Goal: Obtain resource: Obtain resource

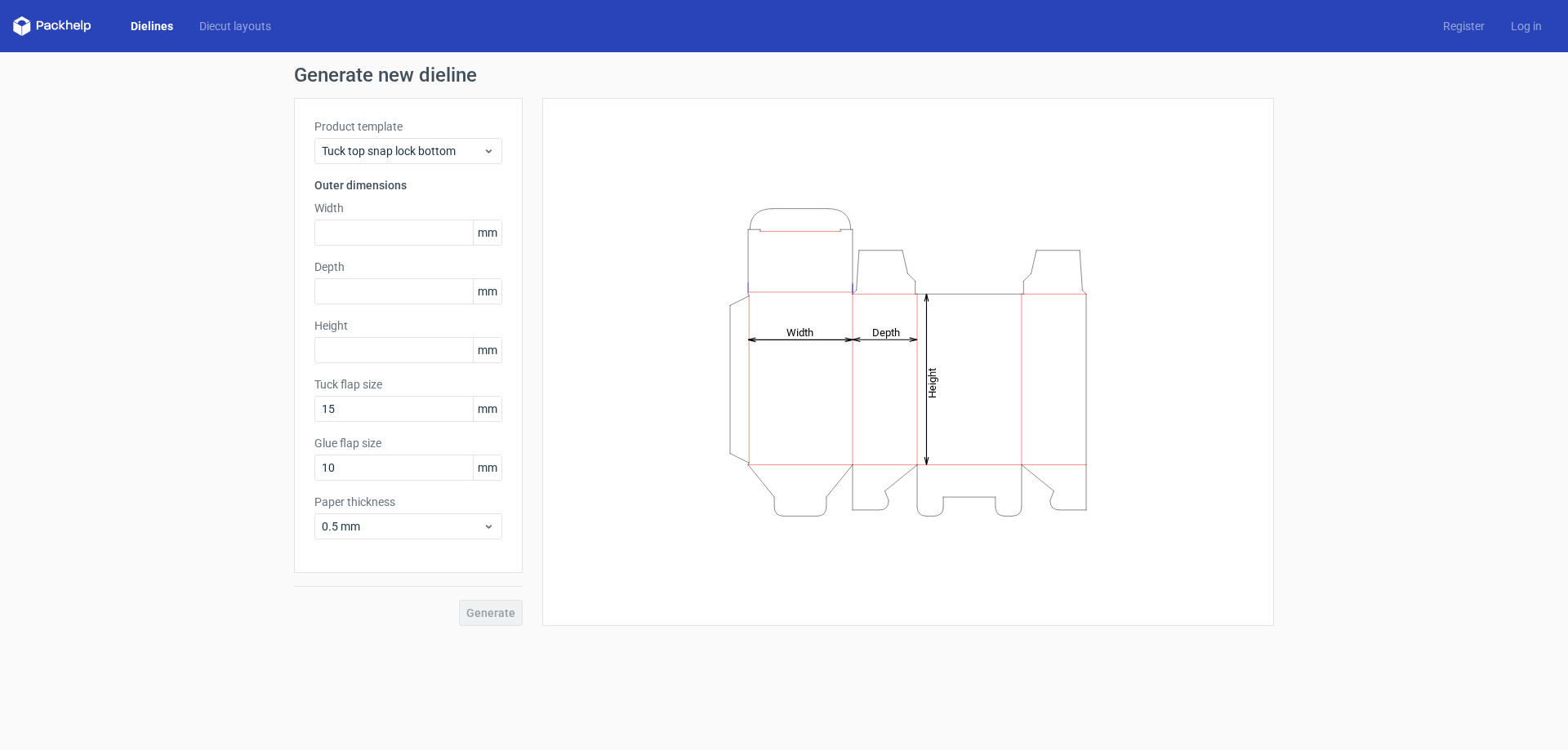
click at [488, 235] on span "mm" at bounding box center [487, 232] width 28 height 25
drag, startPoint x: 494, startPoint y: 232, endPoint x: 471, endPoint y: 225, distance: 24.0
click at [471, 225] on div "mm" at bounding box center [408, 232] width 188 height 26
click at [391, 241] on input "text" at bounding box center [408, 232] width 188 height 26
type input "12"
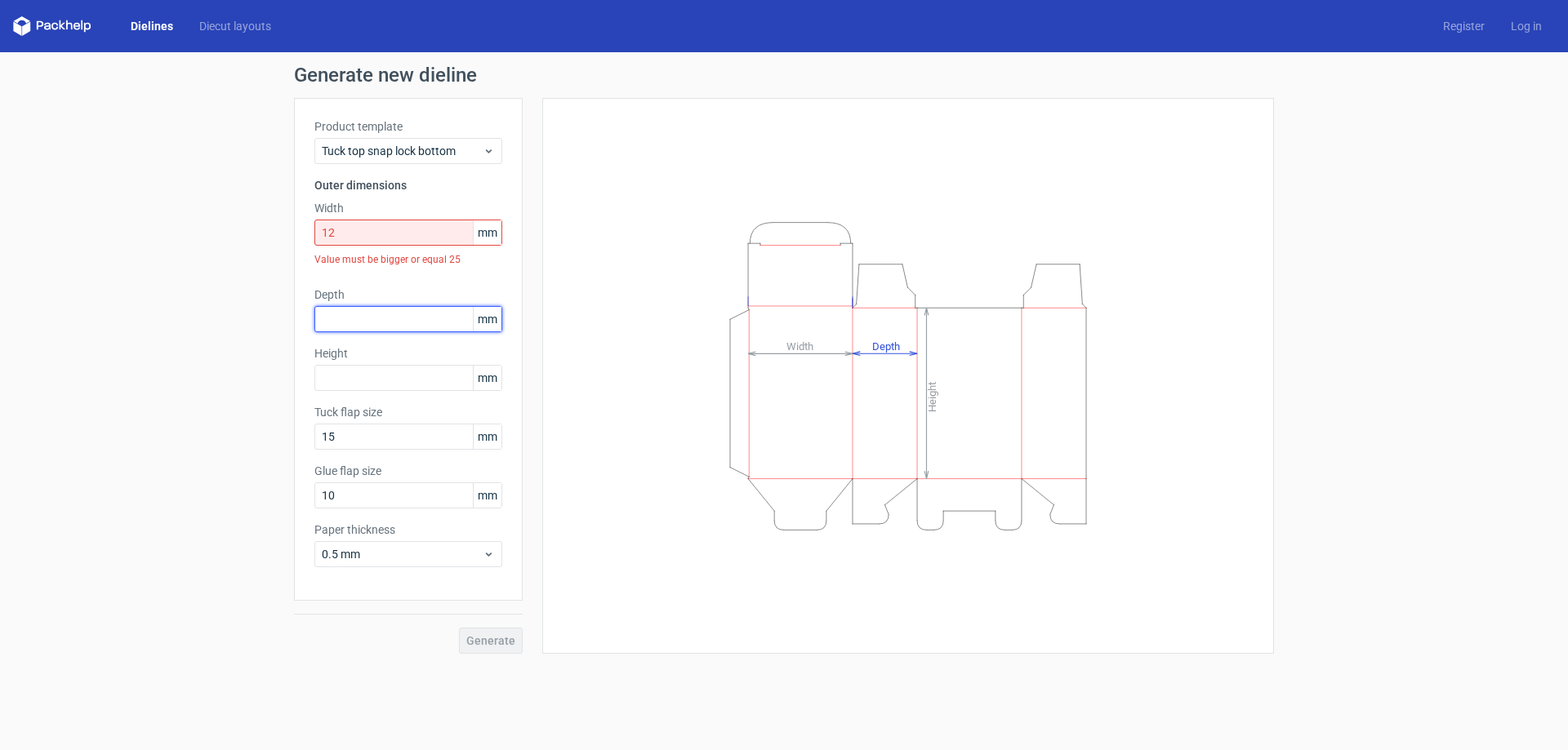
click at [327, 316] on input "text" at bounding box center [408, 319] width 188 height 26
type input "19"
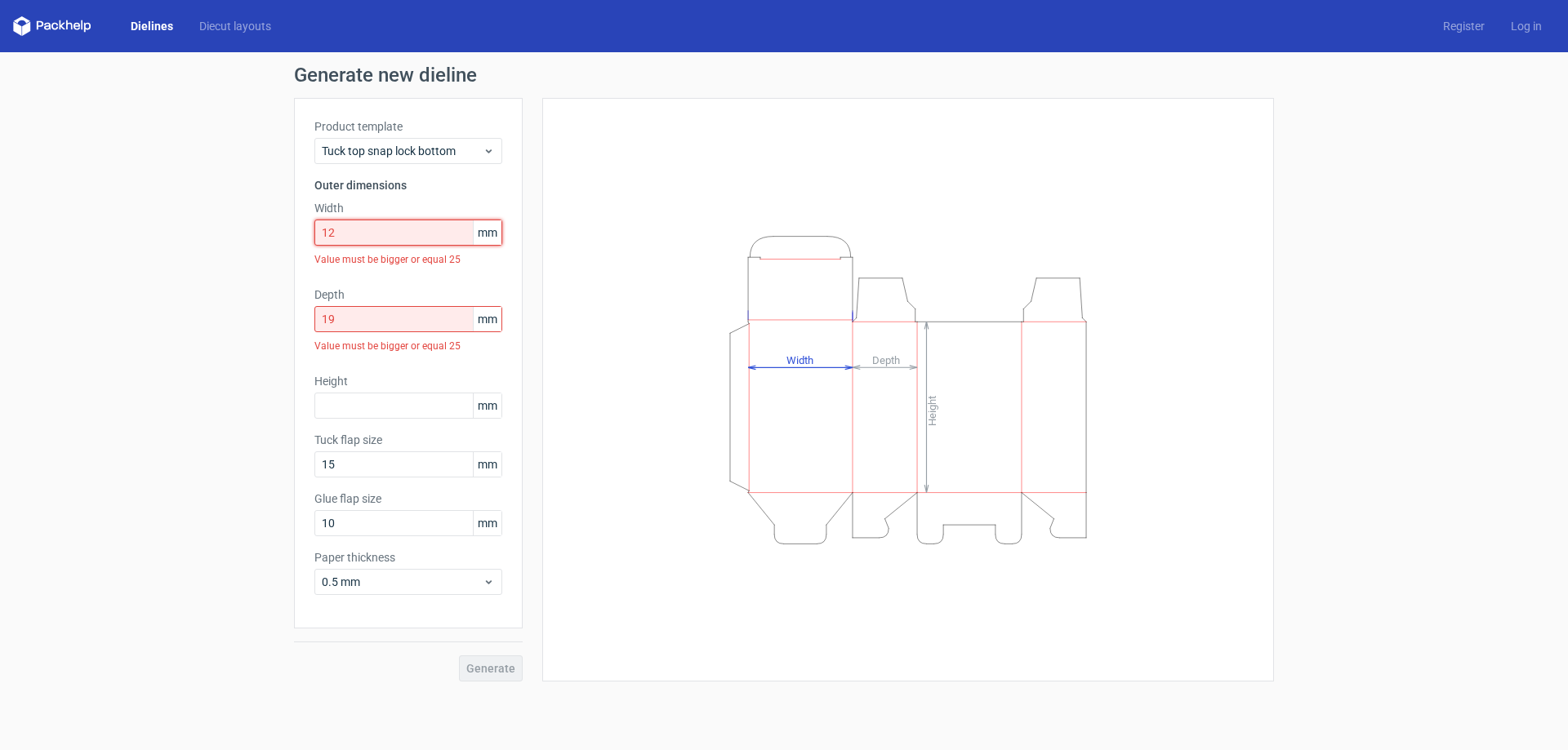
click at [368, 228] on input "12" at bounding box center [408, 232] width 188 height 26
drag, startPoint x: 368, startPoint y: 228, endPoint x: 129, endPoint y: 217, distance: 239.3
click at [129, 217] on div "Generate new dieline Product template Tuck top snap lock bottom Outer dimension…" at bounding box center [784, 374] width 1568 height 643
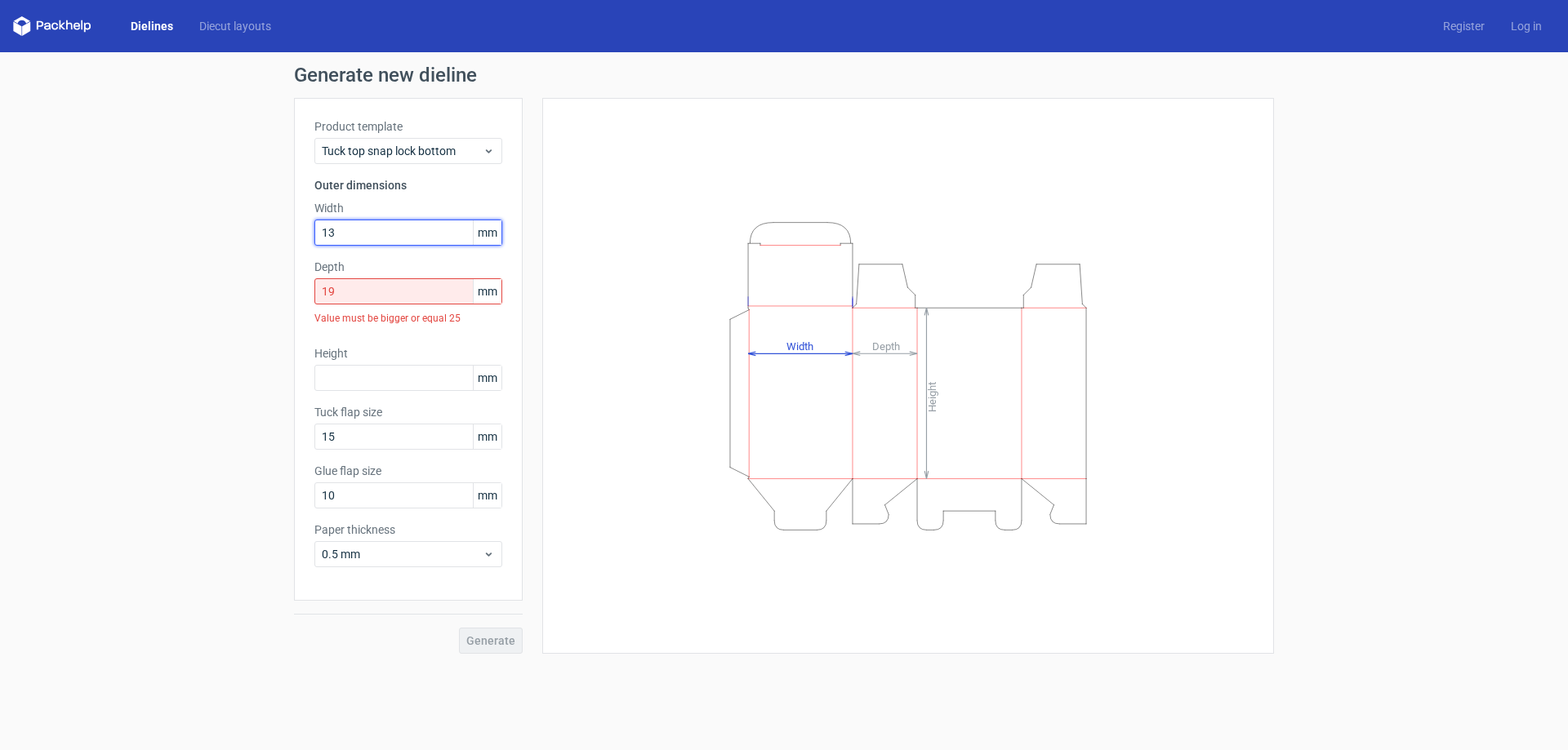
type input "13"
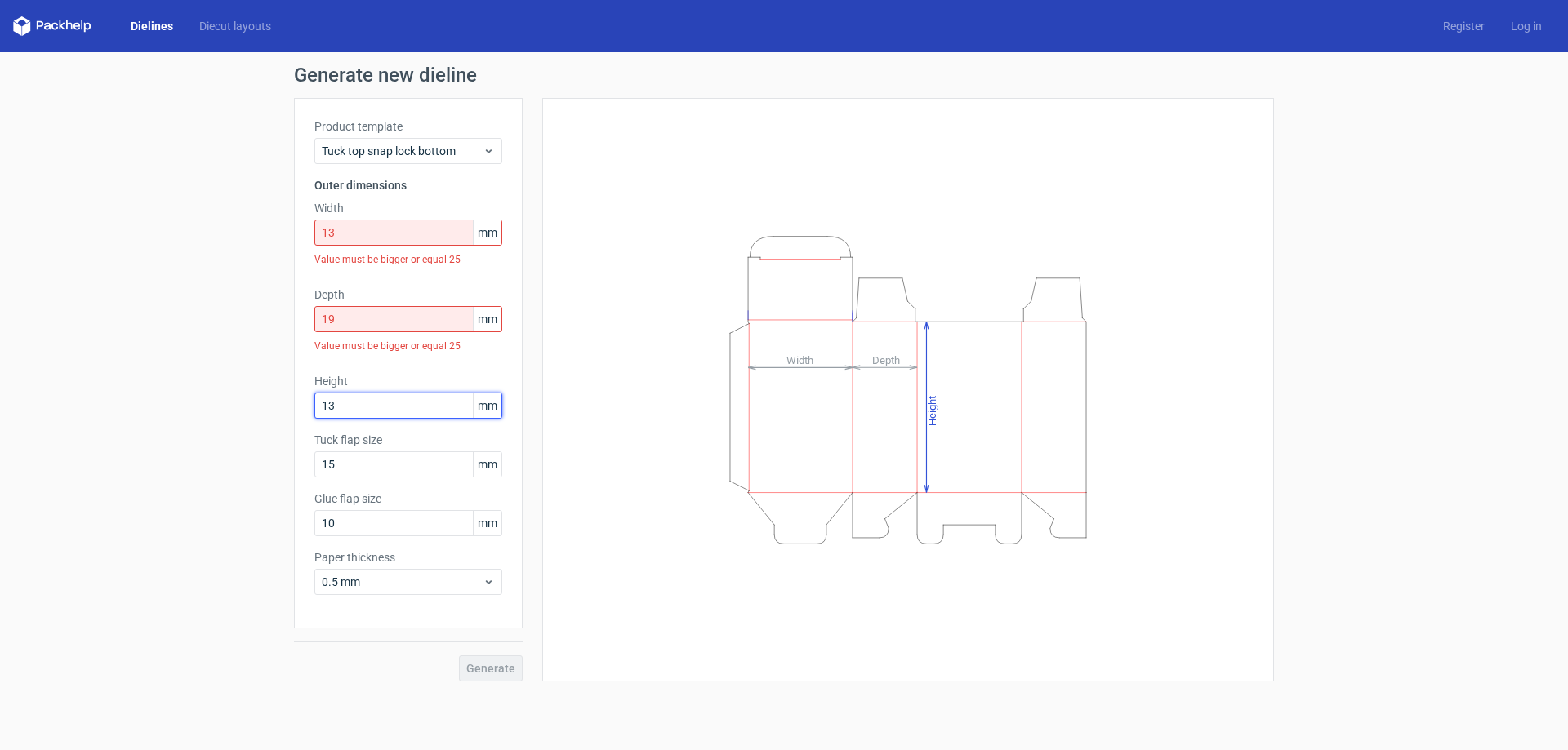
type input "13"
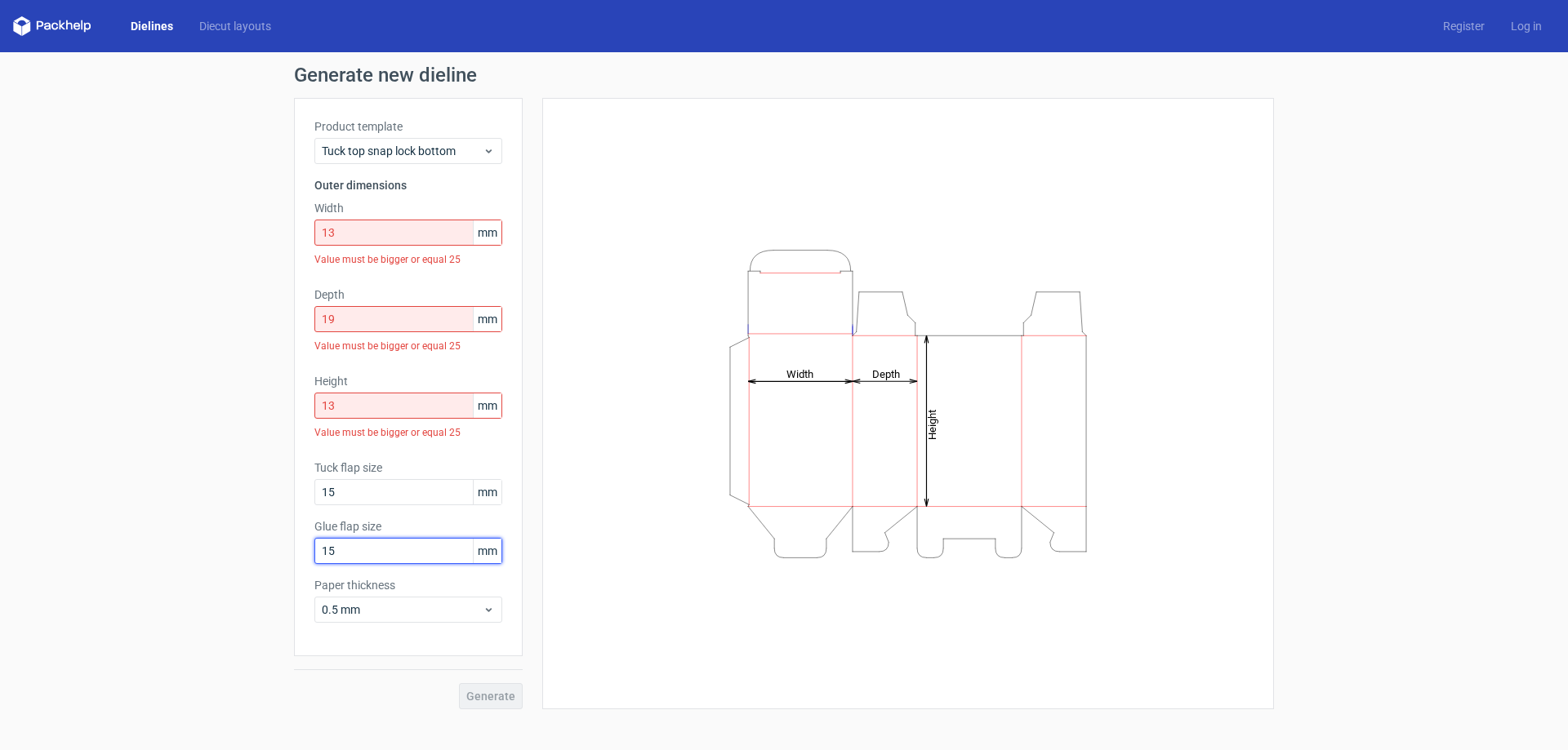
type input "15"
click at [498, 607] on div "0.5 mm" at bounding box center [408, 609] width 188 height 26
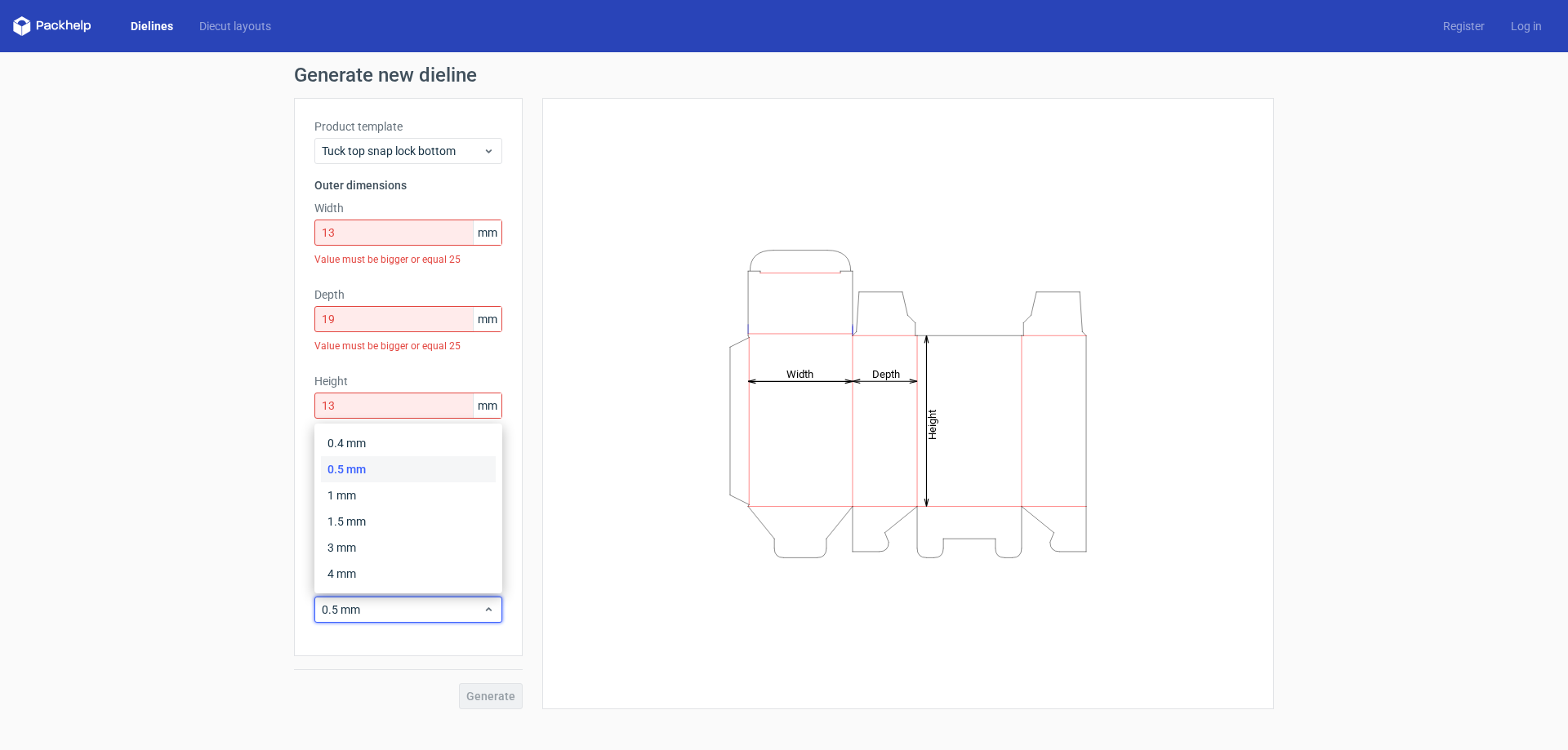
click at [426, 463] on div "0.5 mm" at bounding box center [408, 469] width 174 height 26
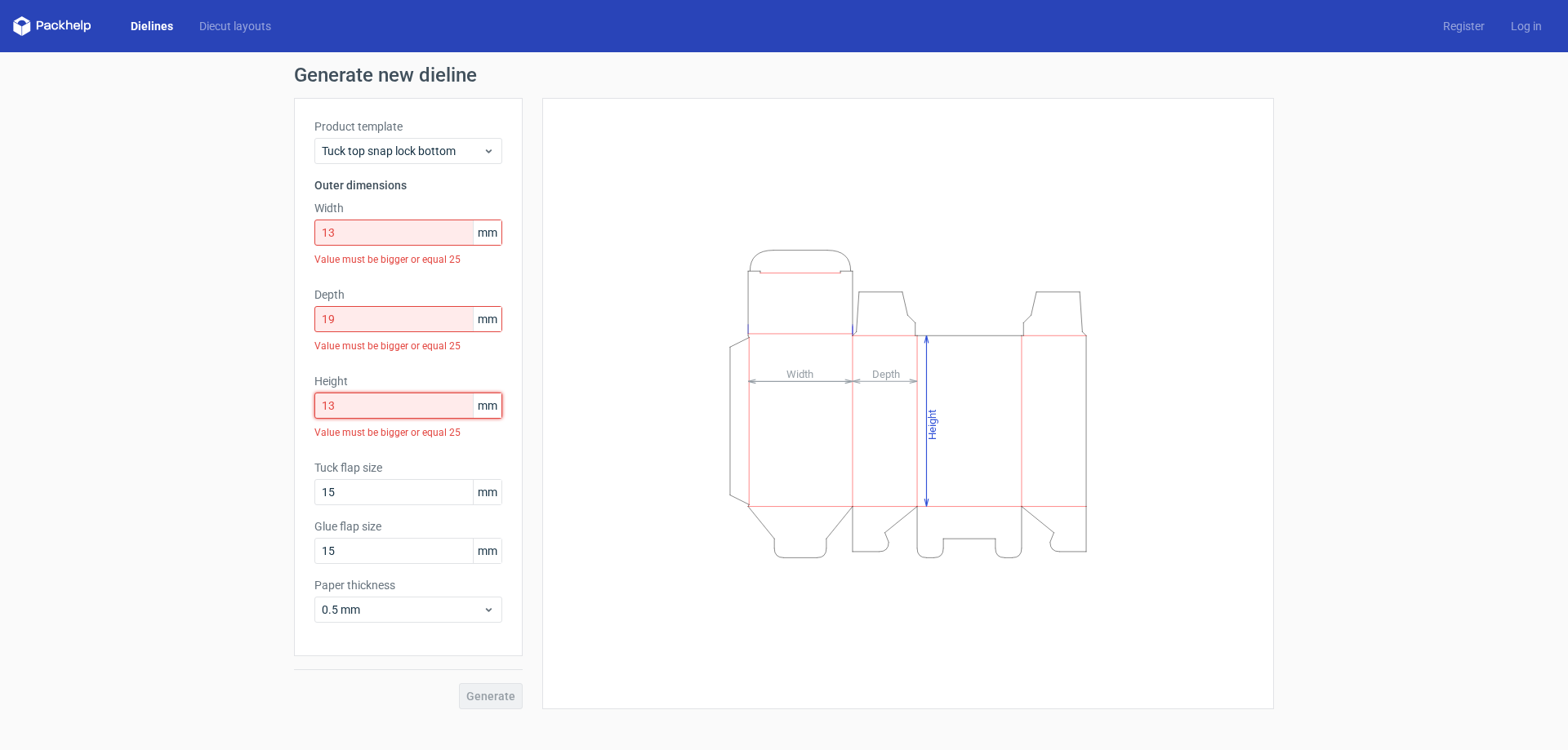
click at [436, 416] on input "13" at bounding box center [408, 406] width 188 height 26
click at [497, 410] on span "mm" at bounding box center [487, 405] width 28 height 25
click at [481, 149] on span "Tuck top snap lock bottom" at bounding box center [402, 151] width 161 height 16
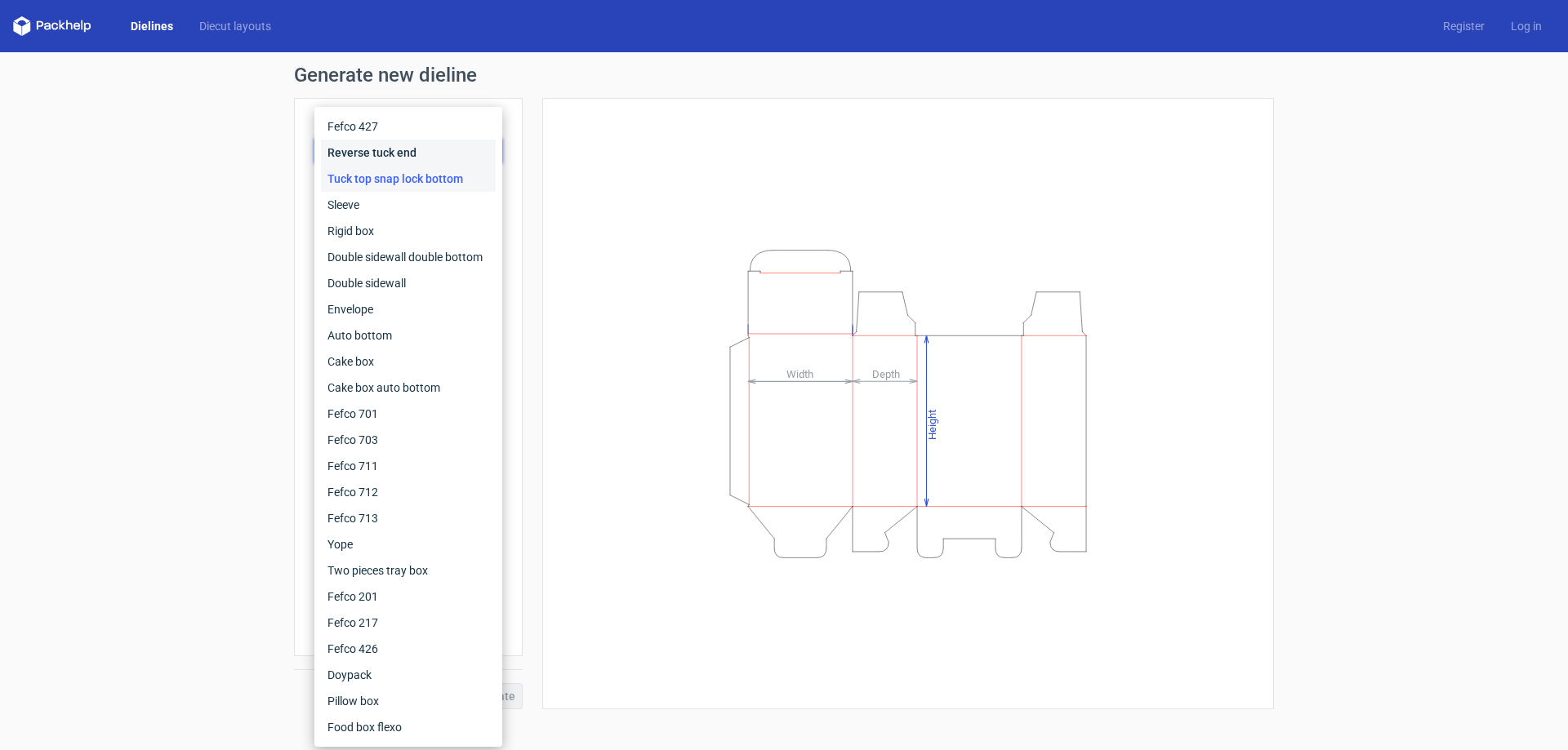
click at [453, 153] on div "Reverse tuck end" at bounding box center [408, 153] width 174 height 26
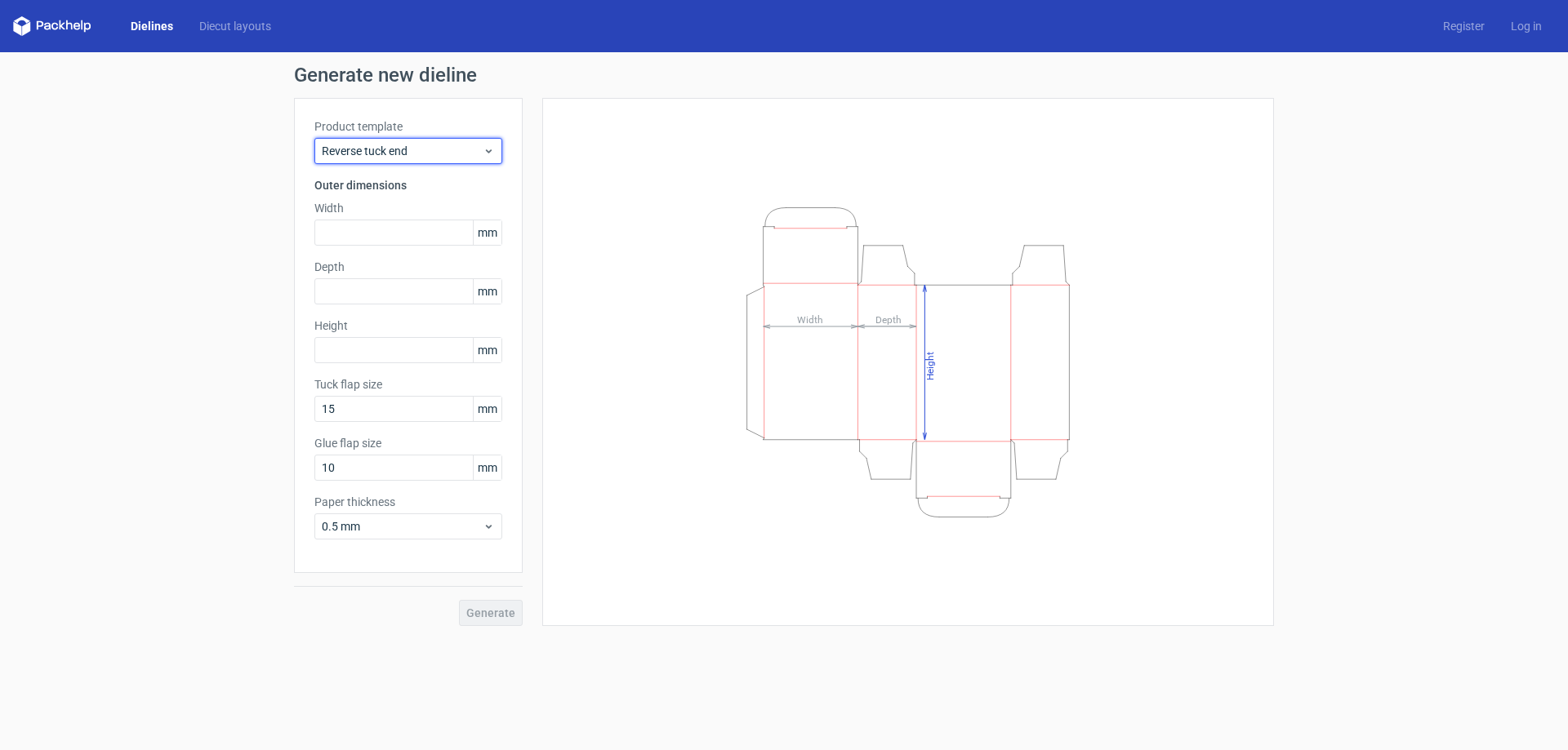
click at [453, 153] on span "Reverse tuck end" at bounding box center [402, 151] width 161 height 16
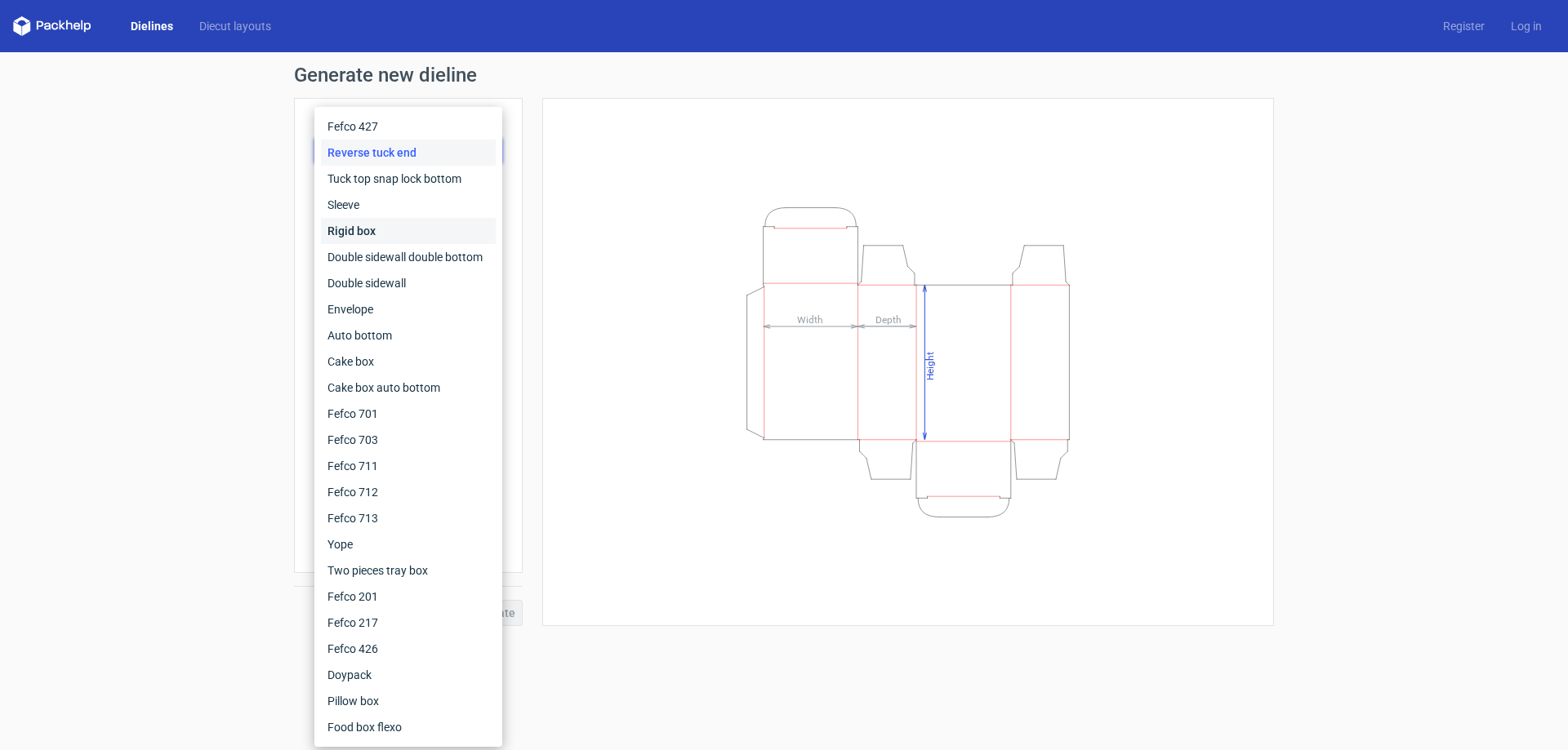
click at [422, 222] on div "Rigid box" at bounding box center [408, 231] width 174 height 26
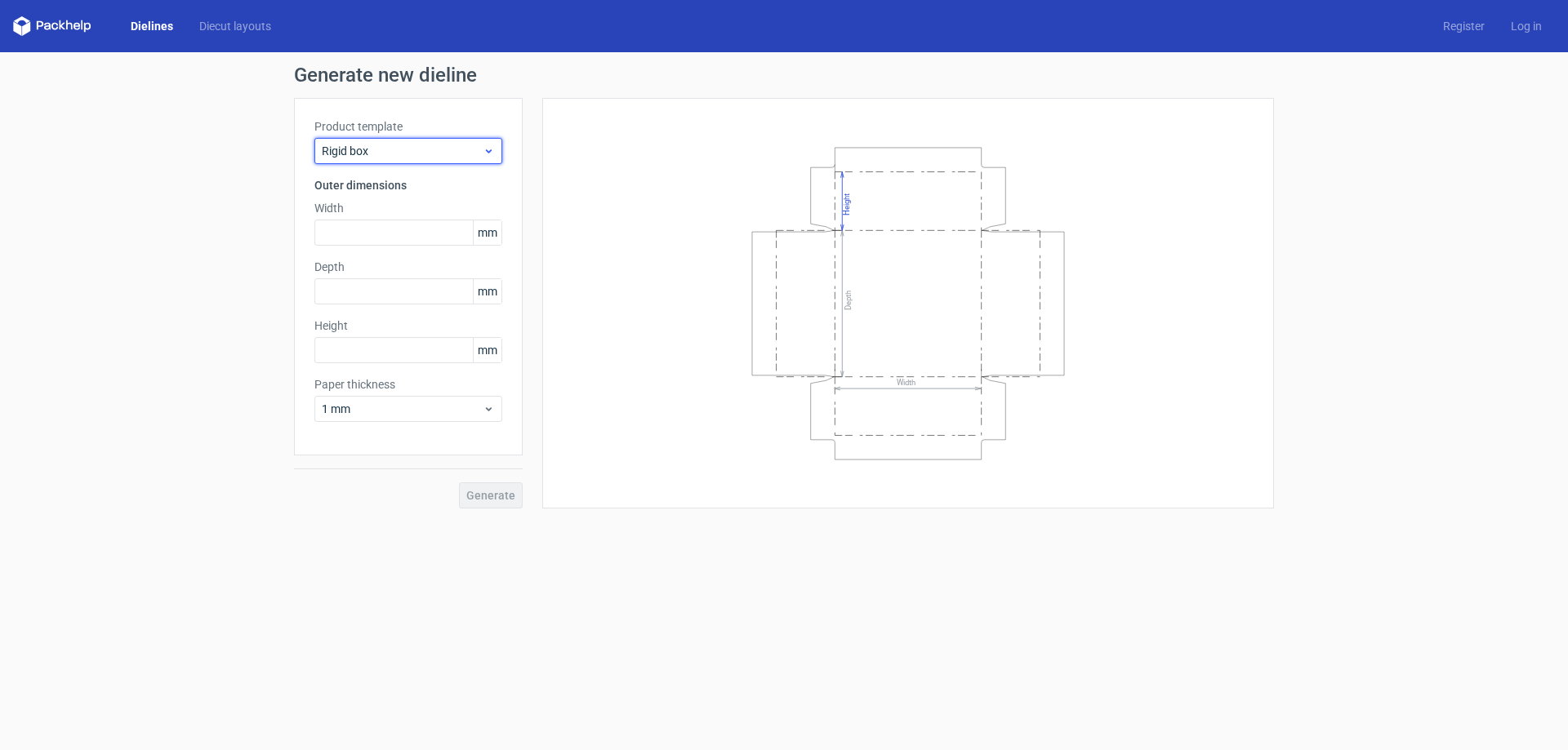
click at [452, 150] on span "Rigid box" at bounding box center [402, 151] width 161 height 16
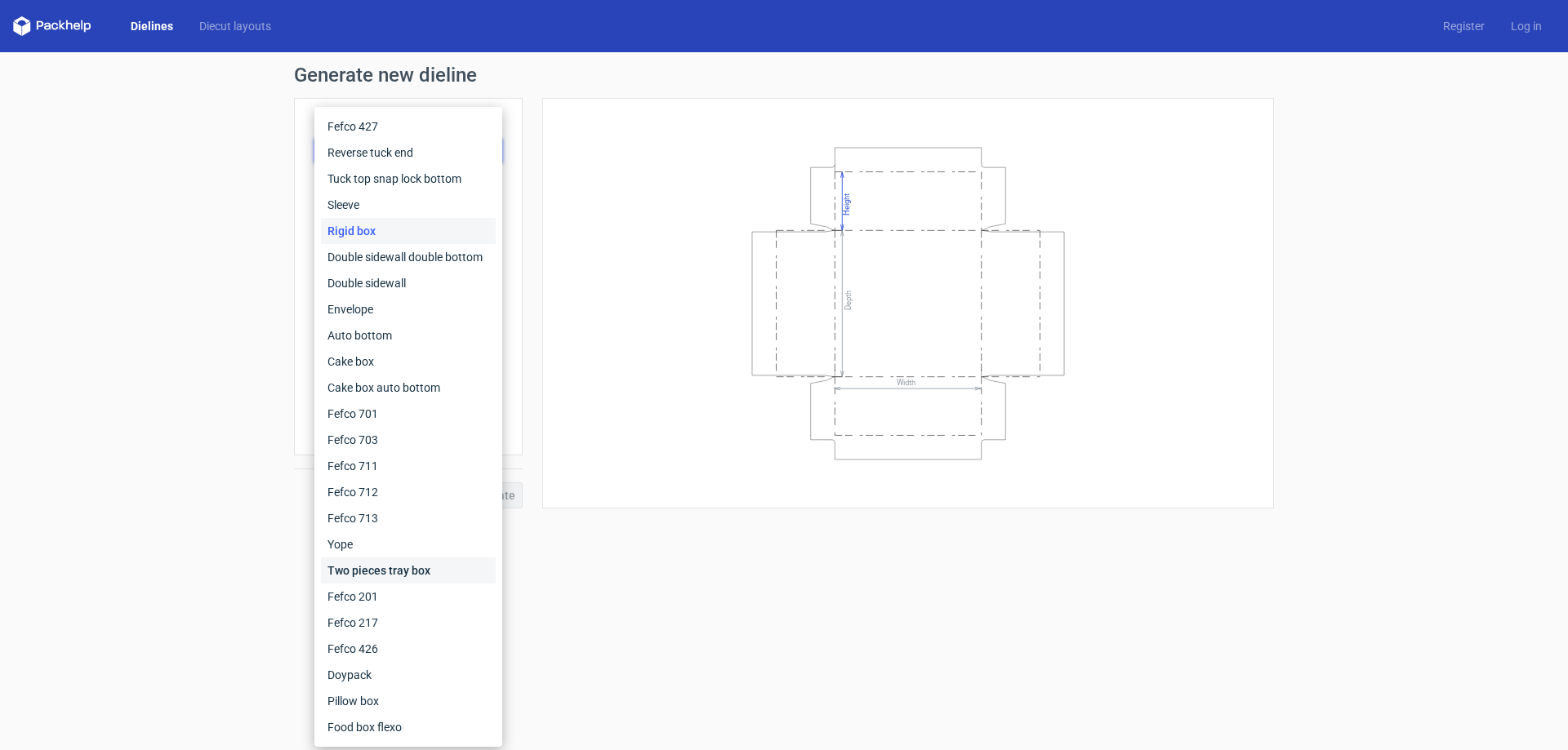
click at [432, 575] on div "Two pieces tray box" at bounding box center [408, 570] width 174 height 26
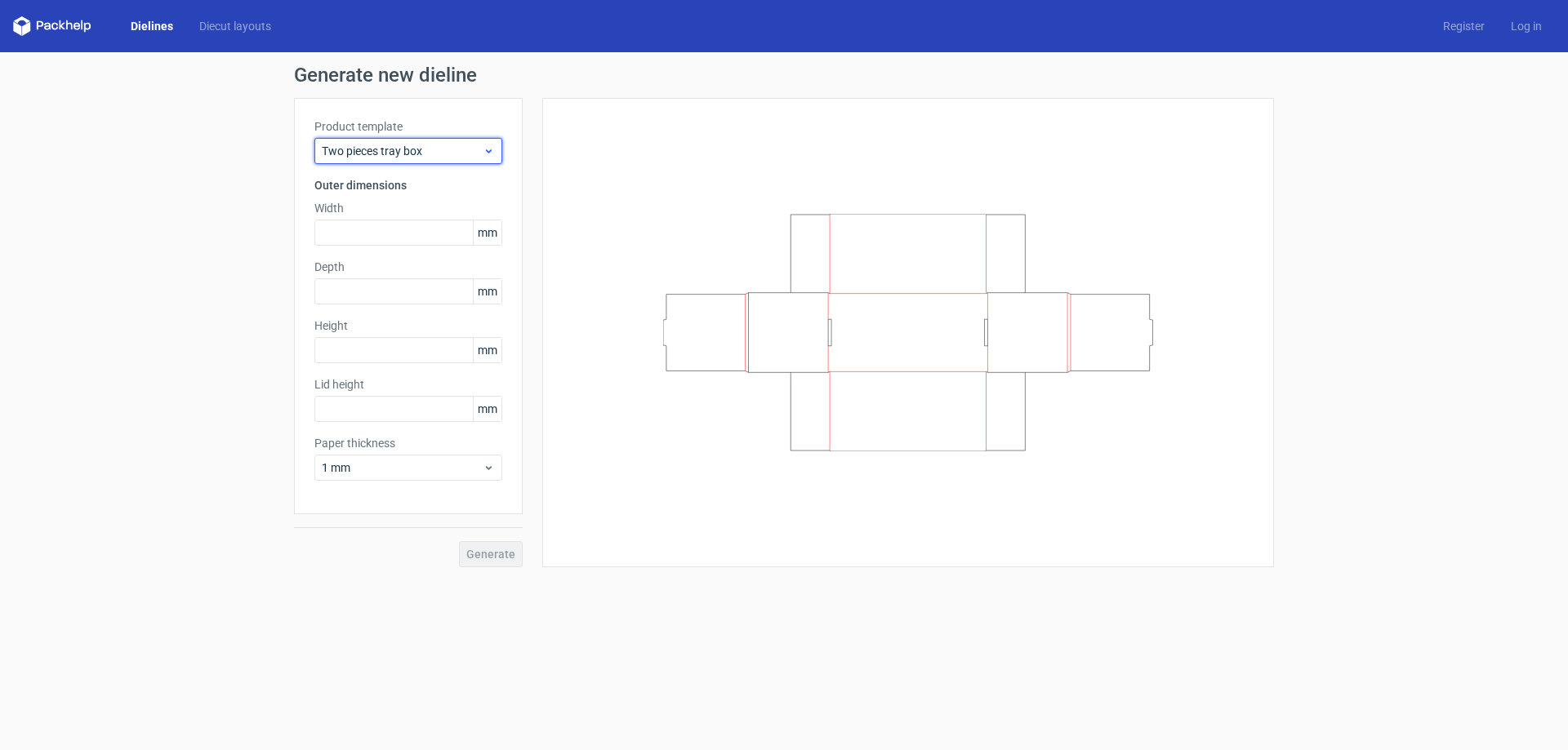
click at [427, 153] on span "Two pieces tray box" at bounding box center [402, 151] width 161 height 16
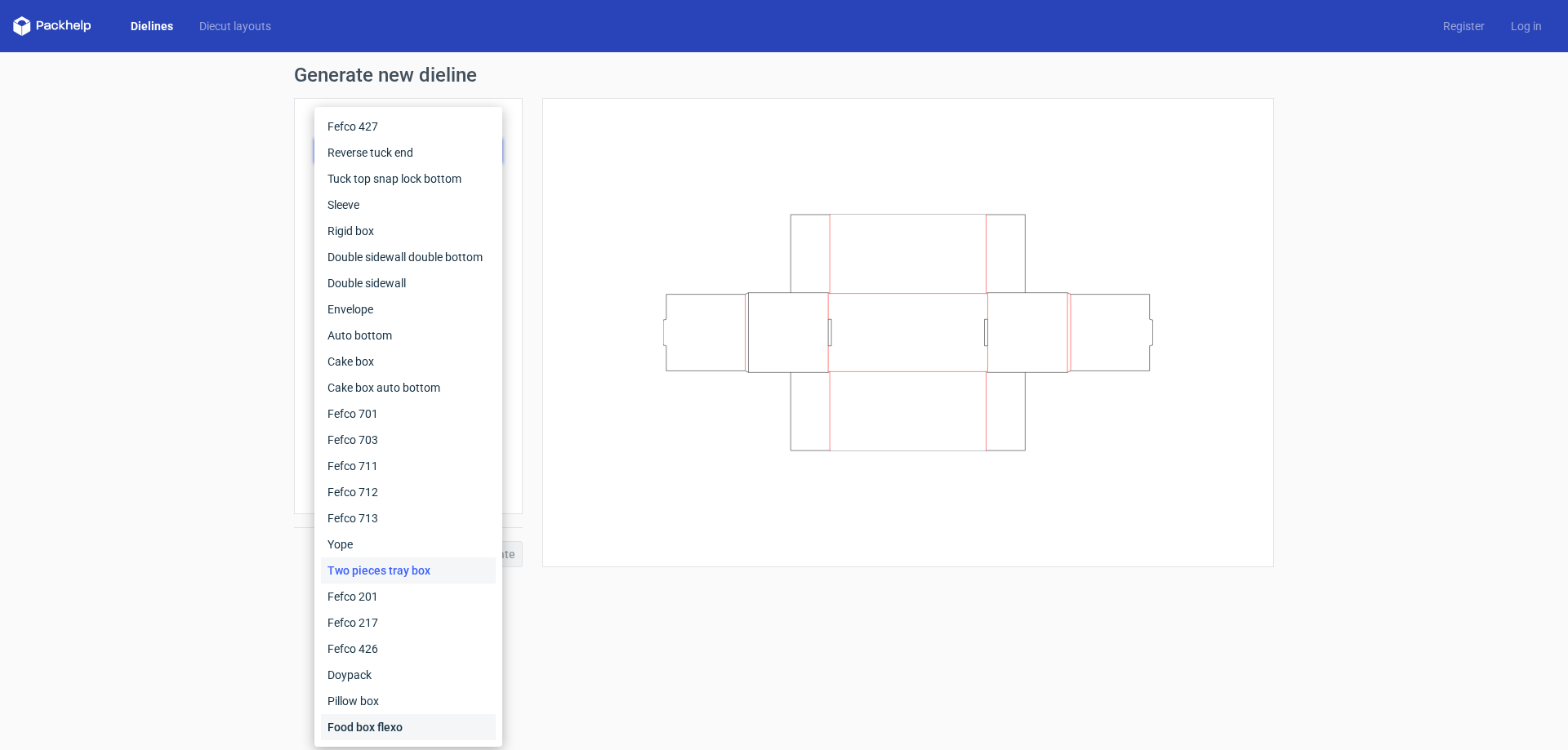
click at [385, 726] on div "Food box flexo" at bounding box center [408, 727] width 174 height 26
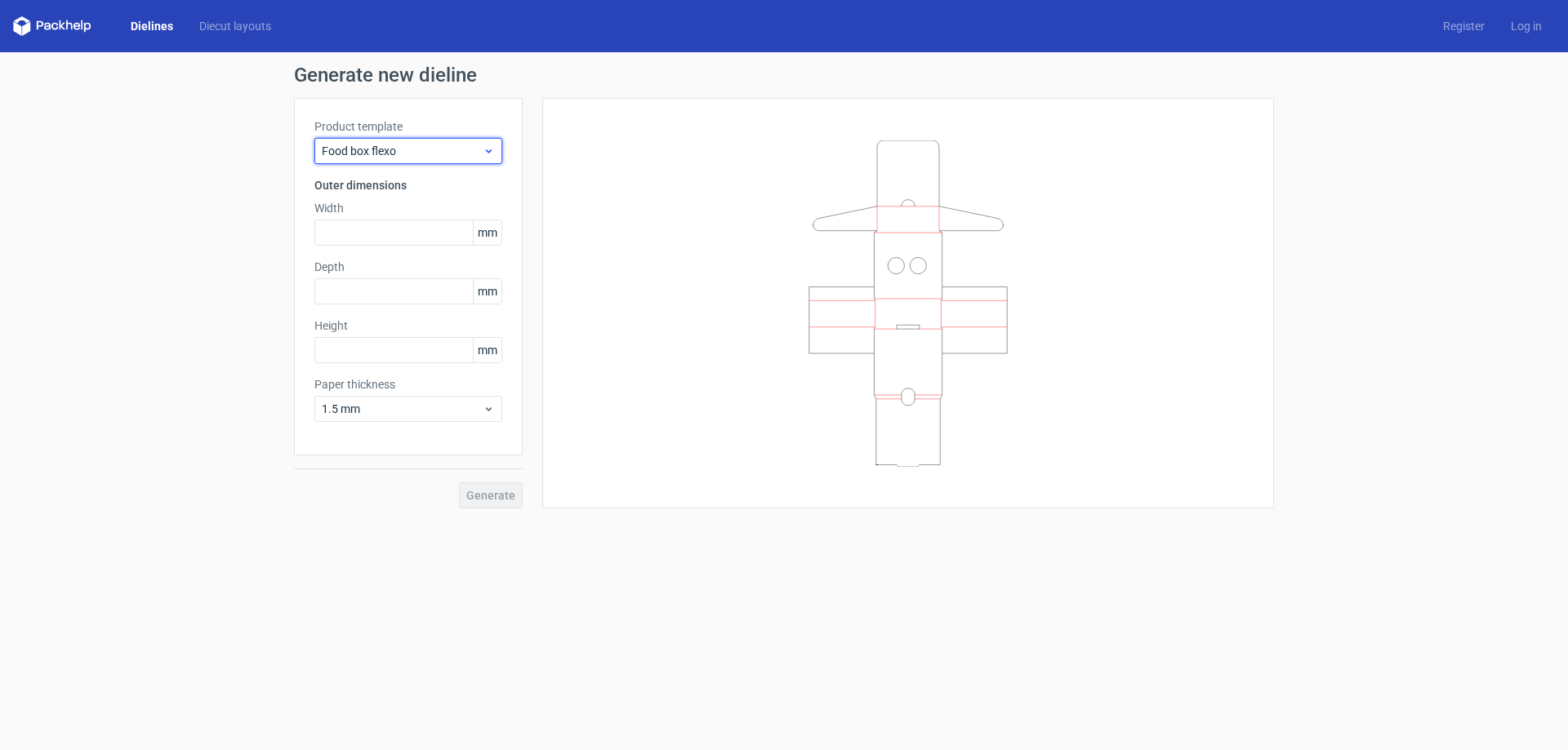
click at [425, 149] on span "Food box flexo" at bounding box center [402, 151] width 161 height 16
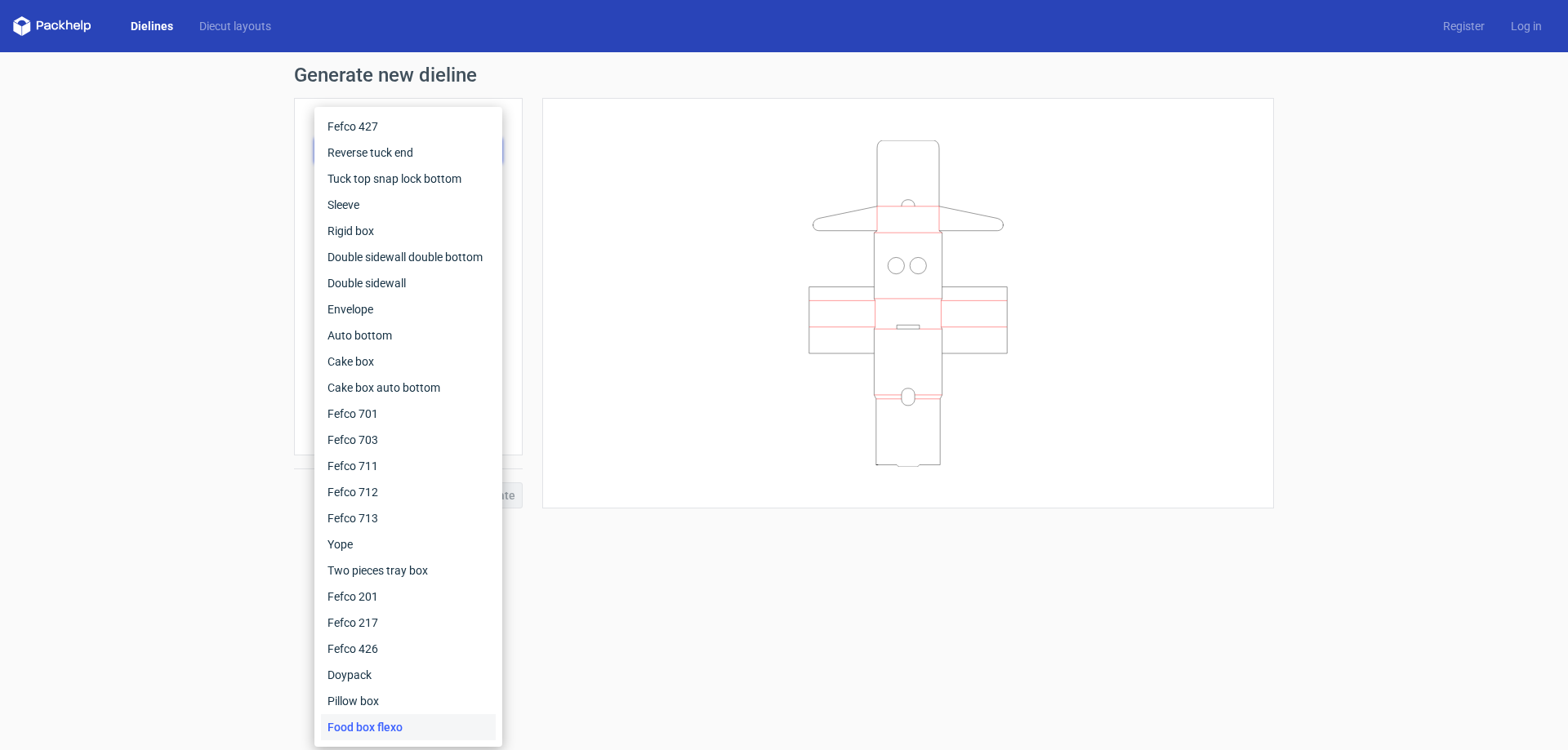
click at [1525, 35] on div "Dielines Diecut layouts Register Log in" at bounding box center [784, 26] width 1568 height 53
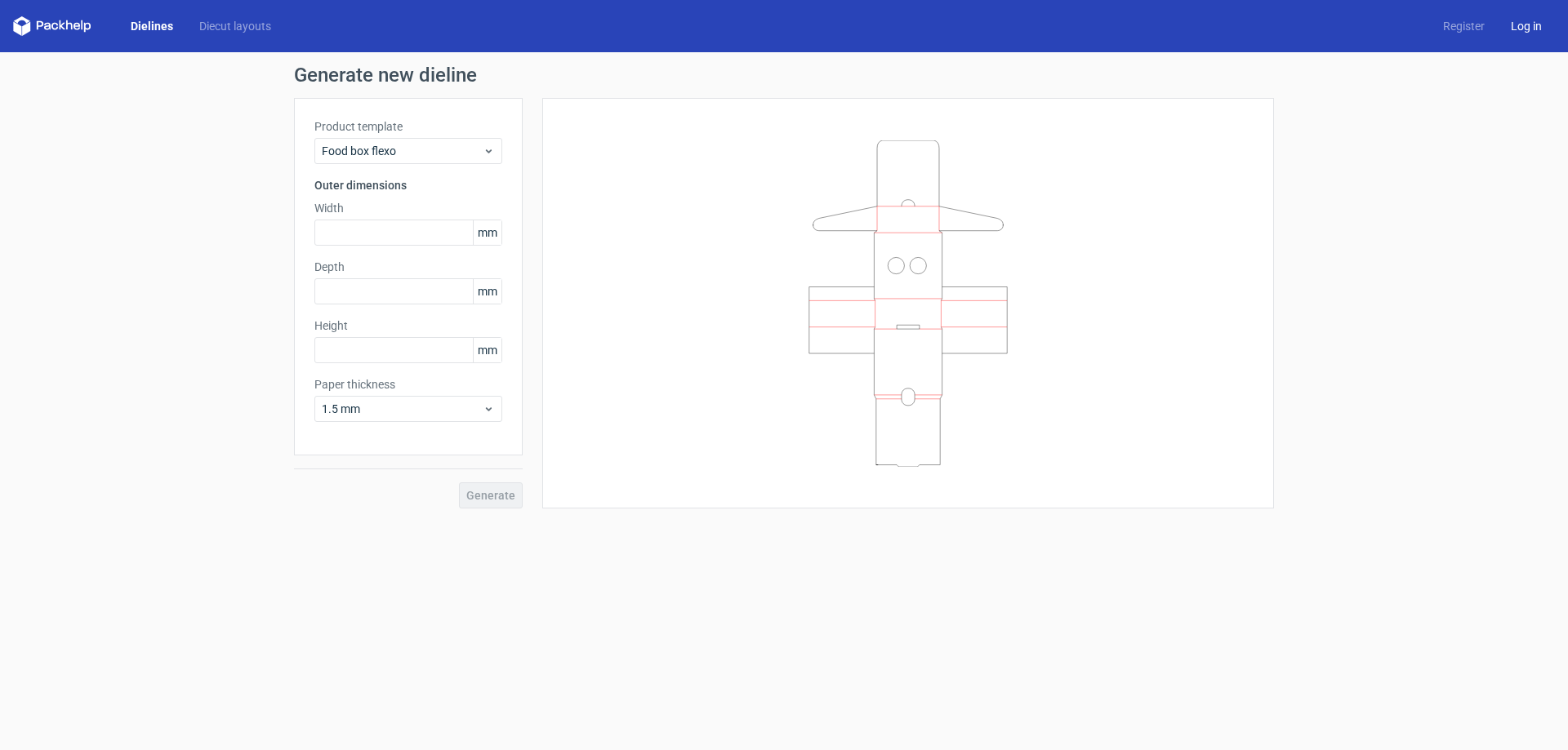
click at [1527, 28] on link "Log in" at bounding box center [1526, 26] width 57 height 16
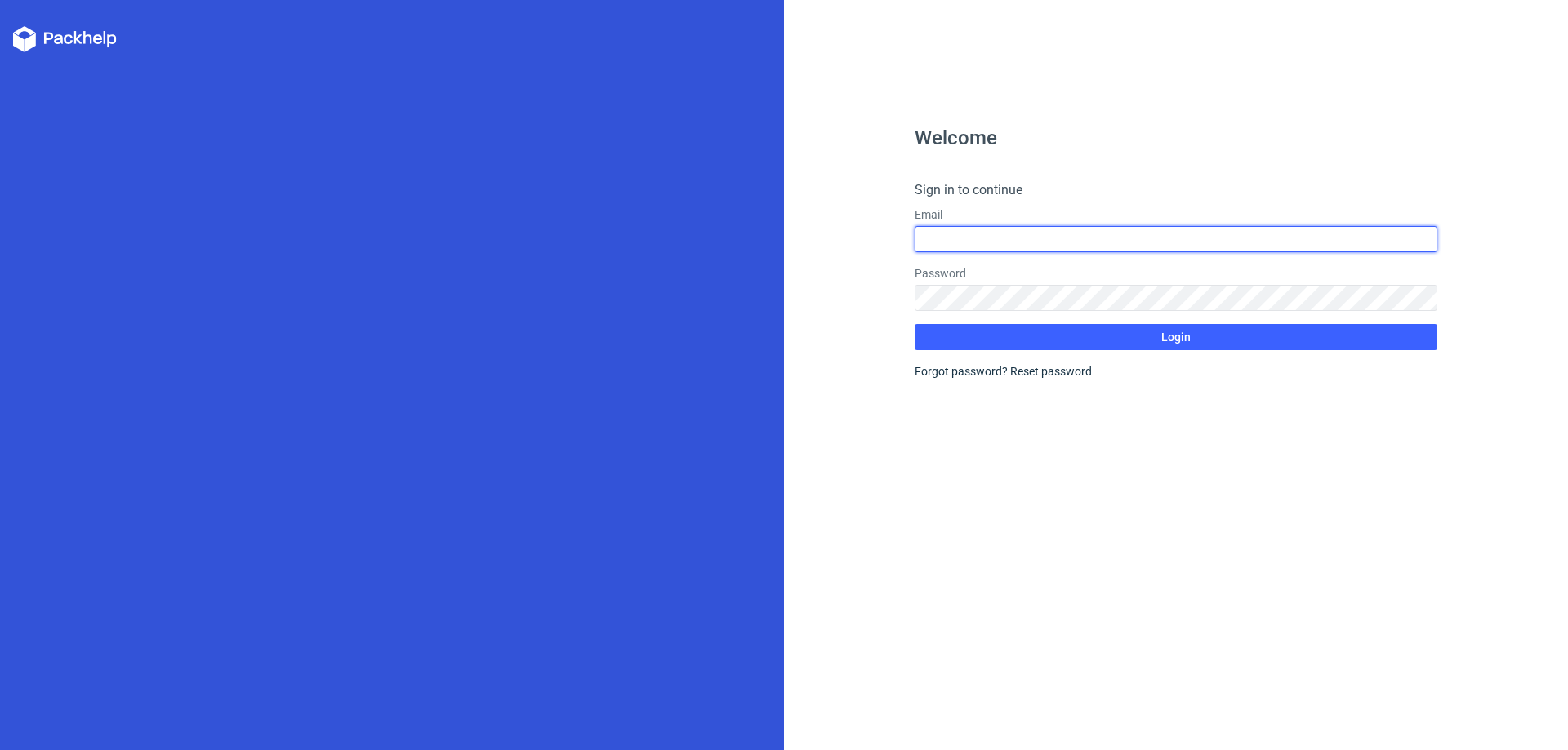
click at [1064, 243] on input "text" at bounding box center [1176, 239] width 522 height 26
